Goal: Transaction & Acquisition: Purchase product/service

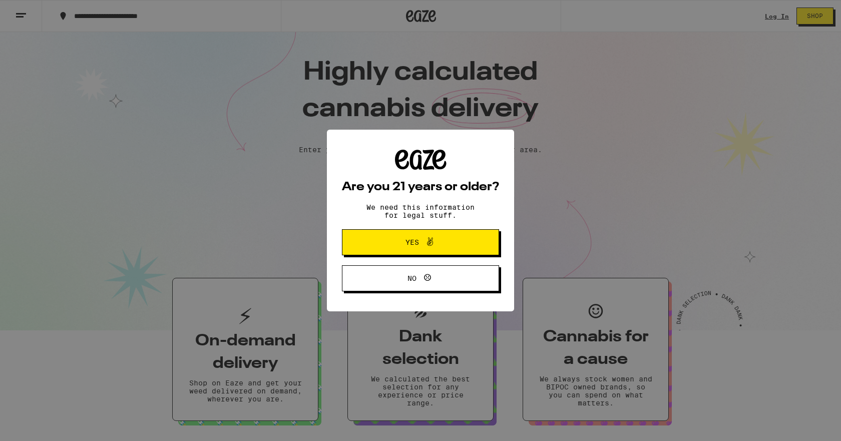
click at [761, 16] on div "Are you 21 years or older? We need this information for legal stuff. Yes No" at bounding box center [420, 220] width 841 height 441
drag, startPoint x: 420, startPoint y: 244, endPoint x: 519, endPoint y: 213, distance: 103.9
click at [420, 244] on span at bounding box center [427, 242] width 17 height 13
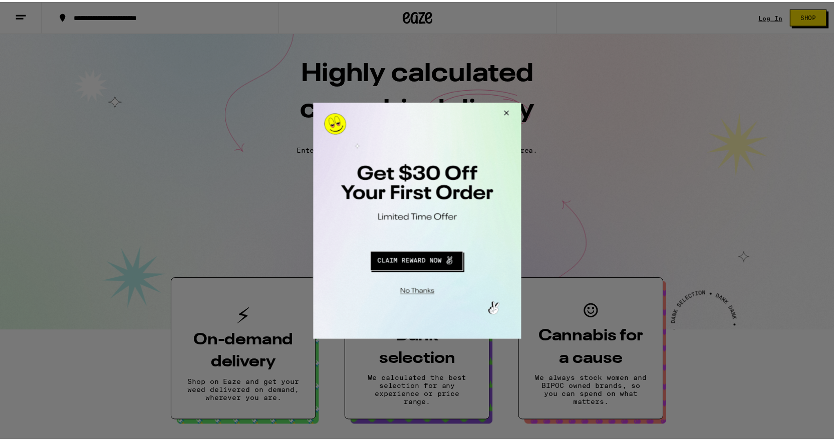
click at [419, 288] on button "Close Modal" at bounding box center [416, 291] width 204 height 16
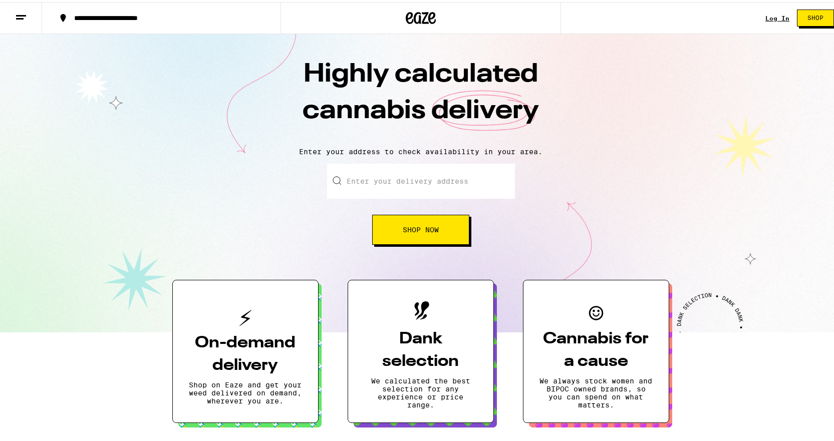
click at [765, 15] on link "Log In" at bounding box center [777, 16] width 24 height 7
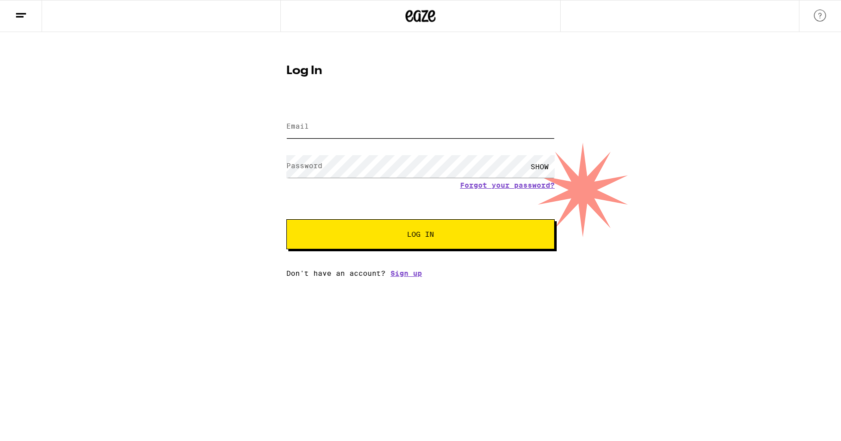
click at [351, 126] on input "Email" at bounding box center [421, 127] width 268 height 23
type input "mdb1124@yahoo.com"
click at [545, 164] on div "SHOW" at bounding box center [540, 166] width 30 height 23
click at [469, 220] on button "Log In" at bounding box center [421, 234] width 268 height 30
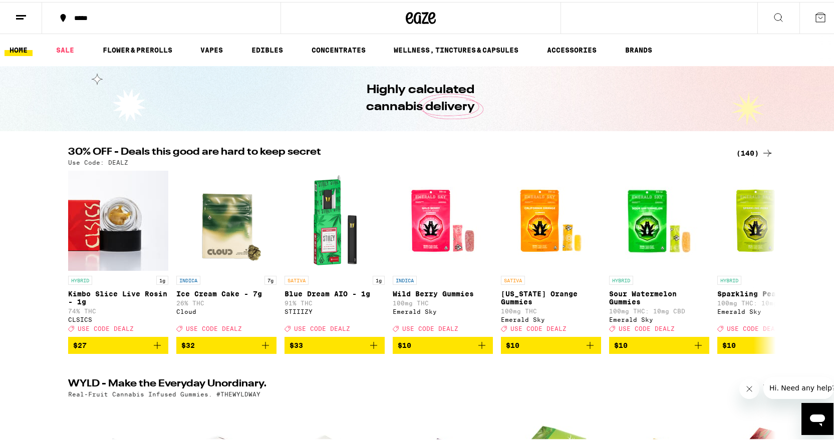
click at [78, 20] on div "*****" at bounding box center [166, 16] width 194 height 7
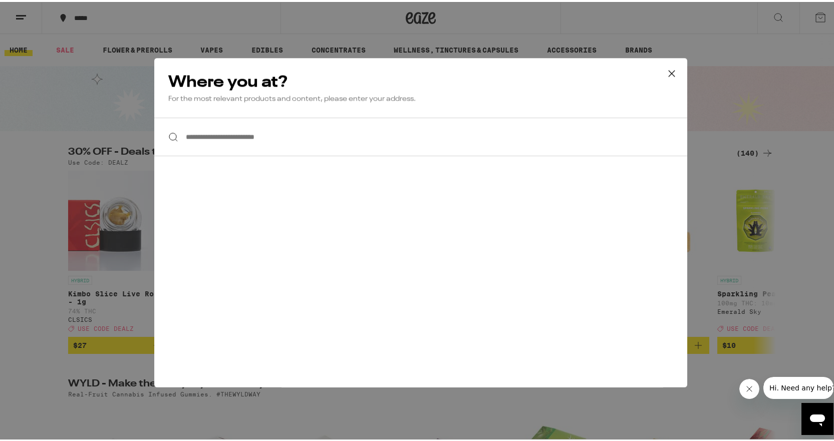
click at [268, 139] on input "**********" at bounding box center [420, 135] width 533 height 39
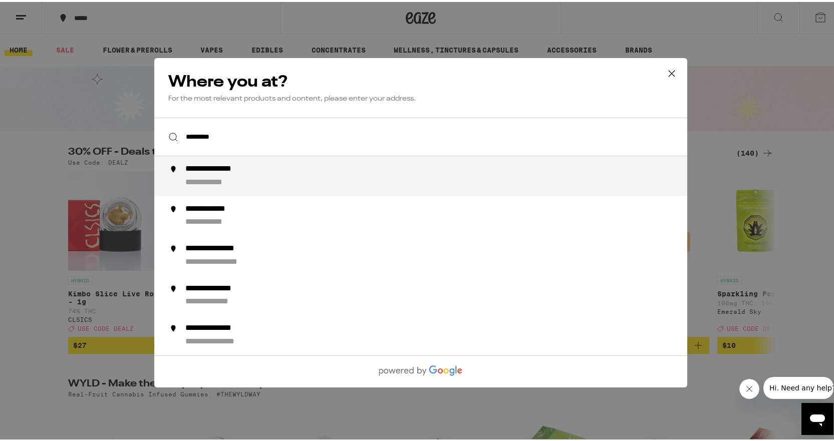
click at [382, 162] on li "**********" at bounding box center [420, 174] width 533 height 40
type input "**********"
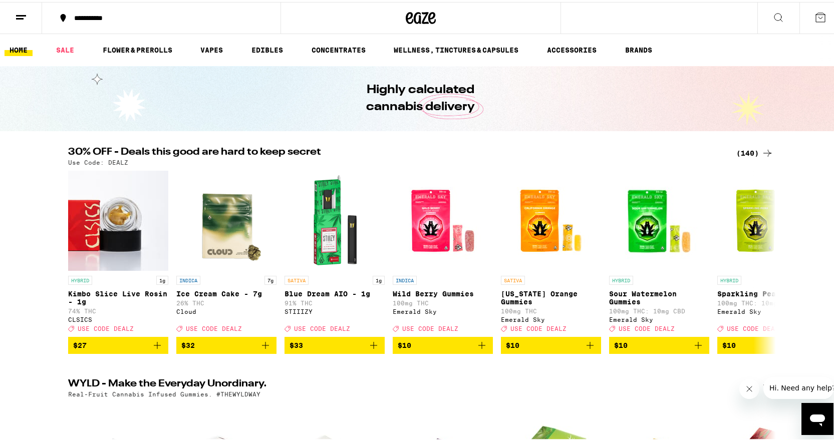
drag, startPoint x: 73, startPoint y: 43, endPoint x: 95, endPoint y: 56, distance: 26.0
click at [73, 44] on link "SALE" at bounding box center [65, 48] width 28 height 12
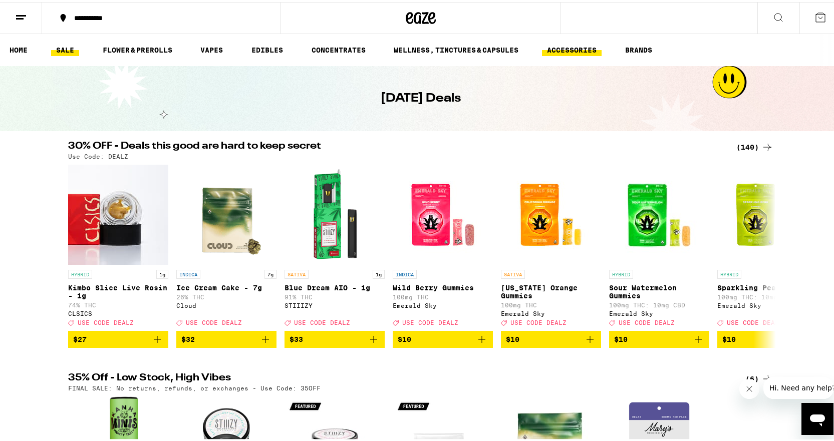
click at [558, 45] on link "ACCESSORIES" at bounding box center [572, 48] width 60 height 12
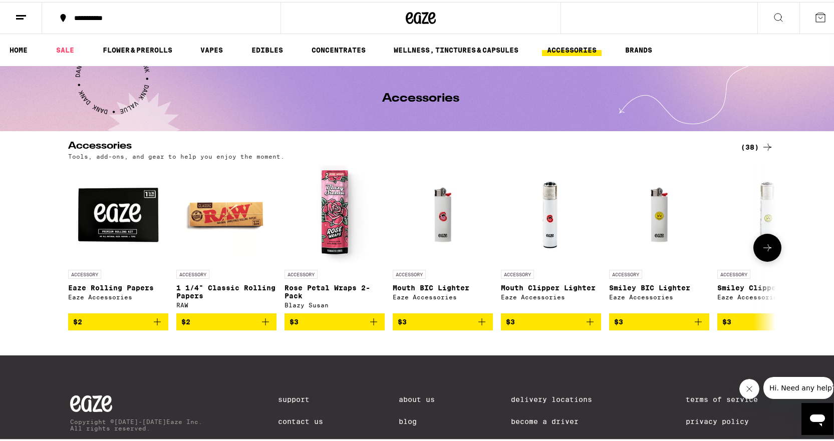
click at [765, 191] on img "Open page for Smiley Clipper Lighter from Eaze Accessories" at bounding box center [767, 213] width 100 height 100
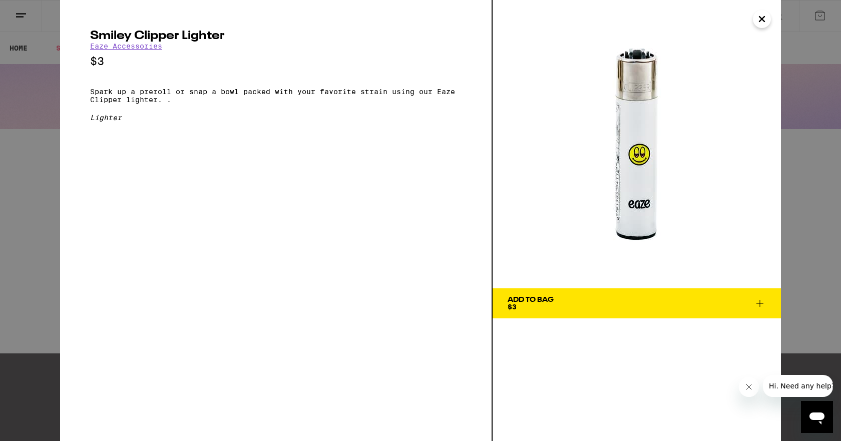
click at [761, 23] on icon "Close" at bounding box center [762, 19] width 12 height 15
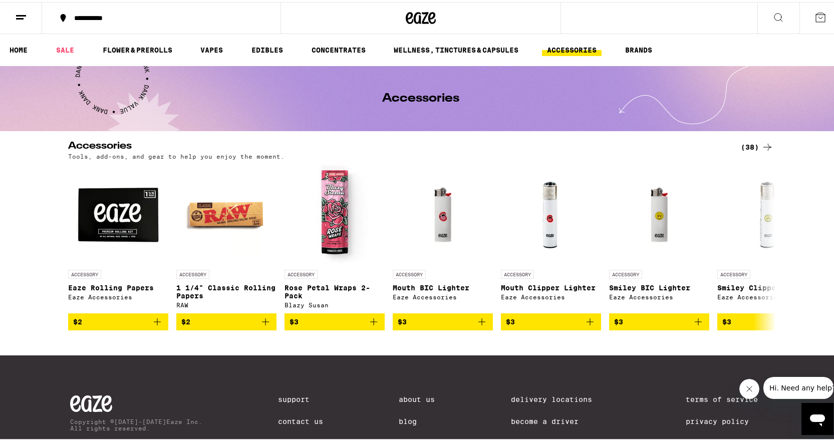
click at [751, 140] on div "(38)" at bounding box center [757, 145] width 33 height 12
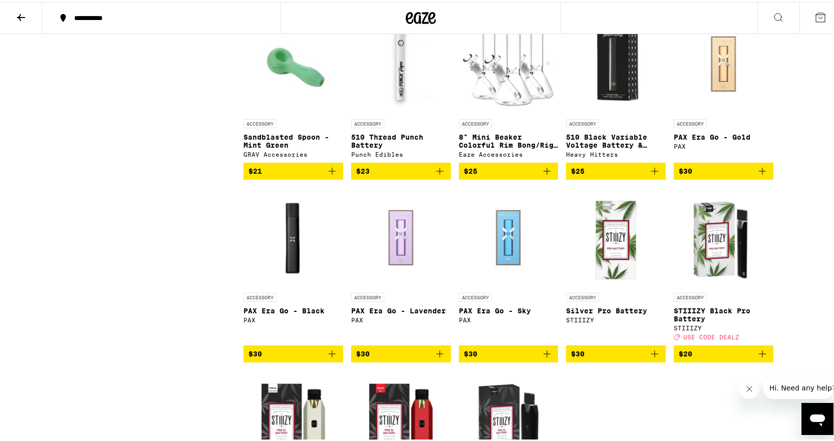
scroll to position [952, 0]
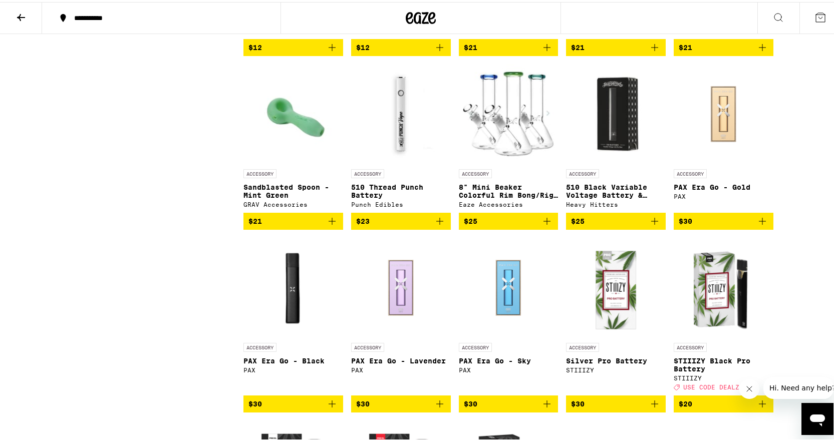
click at [504, 197] on p "8" Mini Beaker Colorful Rim Bong/Rig - Tier 2" at bounding box center [509, 189] width 100 height 16
click at [275, 128] on img "Open page for Sandblasted Spoon - Mint Green from GRAV Accessories" at bounding box center [293, 112] width 100 height 100
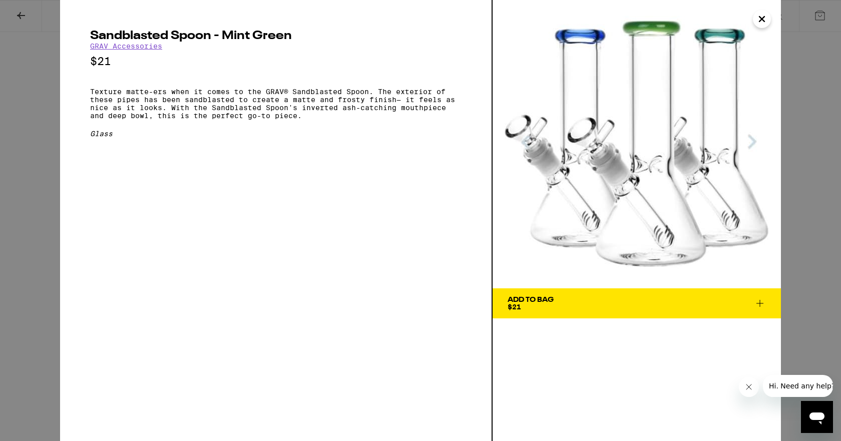
click at [241, 132] on div "Sandblasted Spoon - Mint Green GRAV Accessories $21 Texture matte-ers when it c…" at bounding box center [276, 84] width 372 height 108
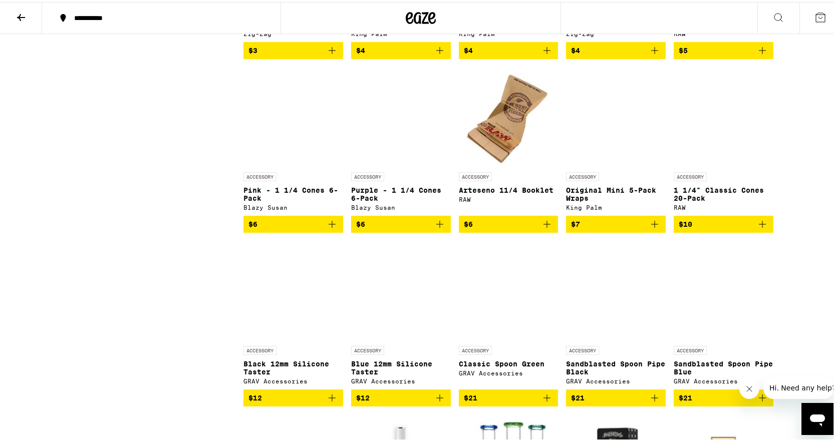
scroll to position [401, 0]
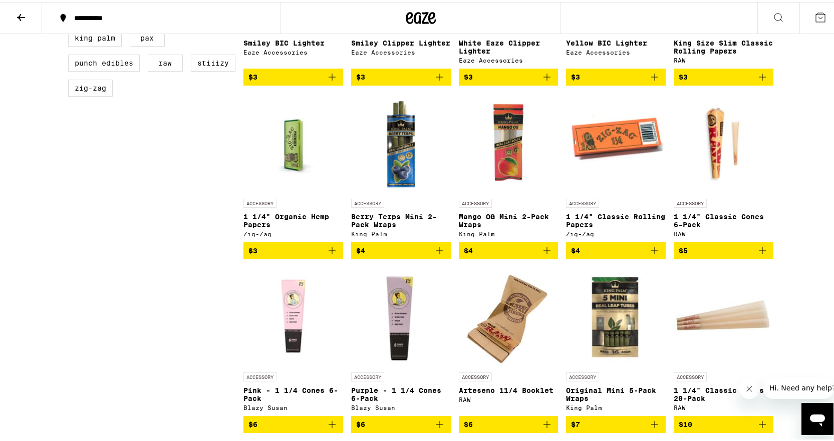
click at [145, 340] on div "Sale View Sale Items Only Strain Type Hybrid No Species Subcategory Battery Gla…" at bounding box center [155, 437] width 175 height 1446
